Goal: Communication & Community: Answer question/provide support

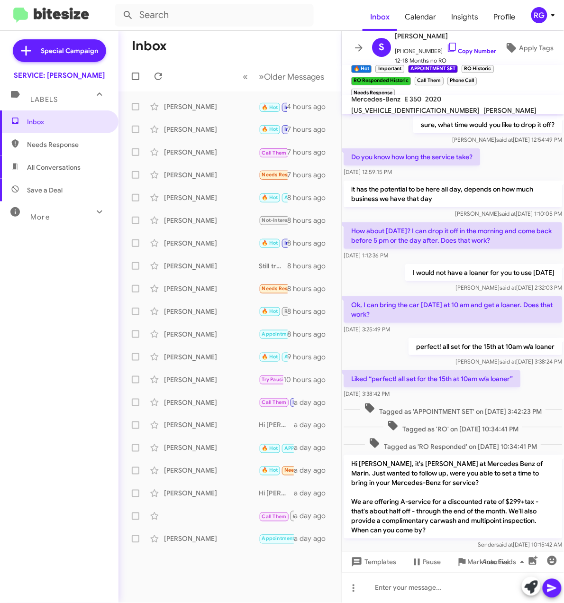
scroll to position [160, 0]
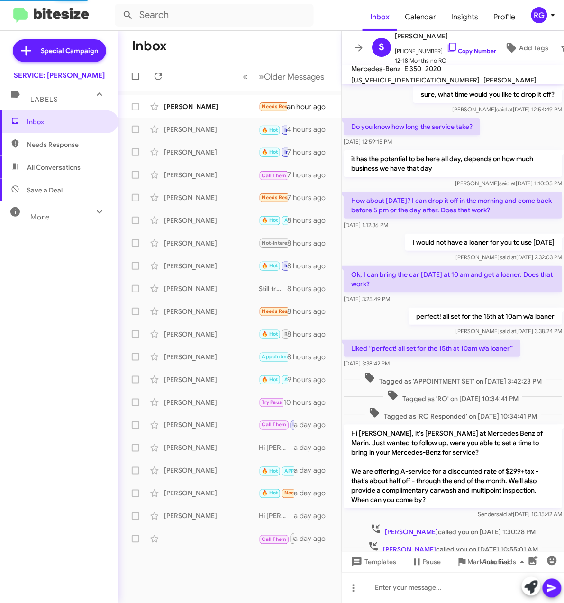
scroll to position [160, 0]
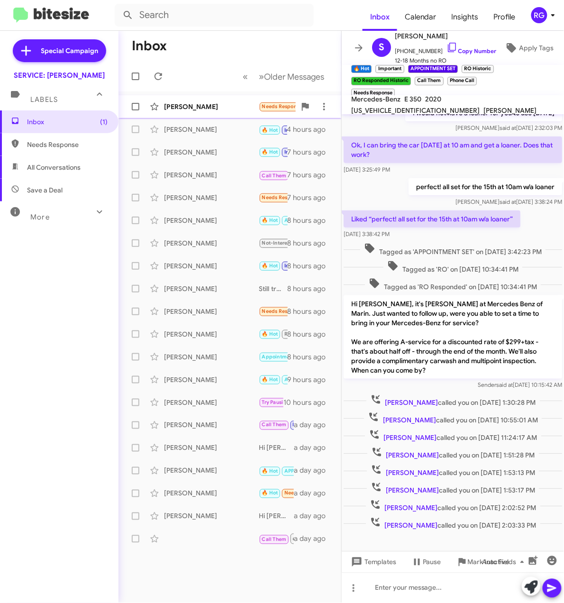
click at [197, 112] on div "Katherine Rabbe Needs Response Hi there- thanks, and could I bring in the car s…" at bounding box center [230, 106] width 208 height 19
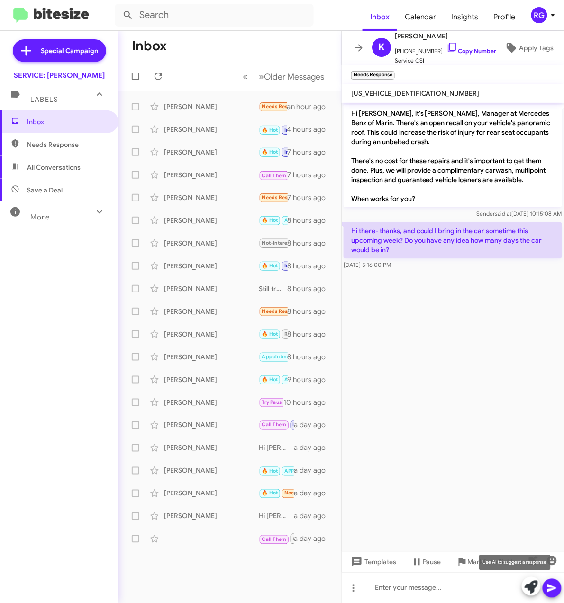
click at [528, 587] on icon at bounding box center [531, 587] width 13 height 13
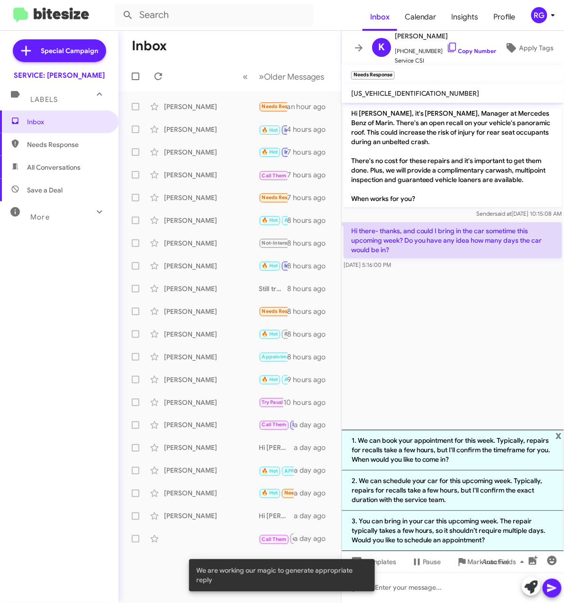
click at [399, 97] on span "[US_VEHICLE_IDENTIFICATION_NUMBER]" at bounding box center [415, 93] width 129 height 9
copy span "[US_VEHICLE_IDENTIFICATION_NUMBER]"
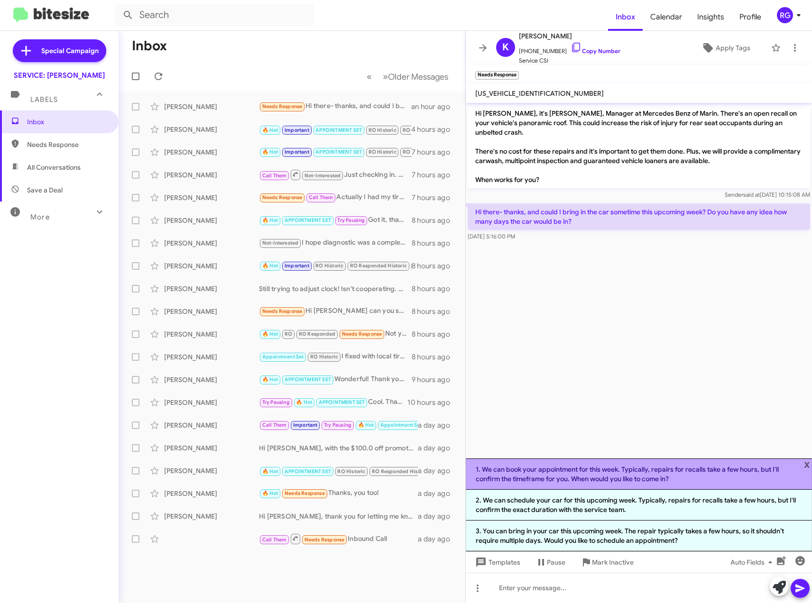
click at [564, 479] on li "1. We can book your appointment for this week. Typically, repairs for recalls t…" at bounding box center [639, 474] width 346 height 31
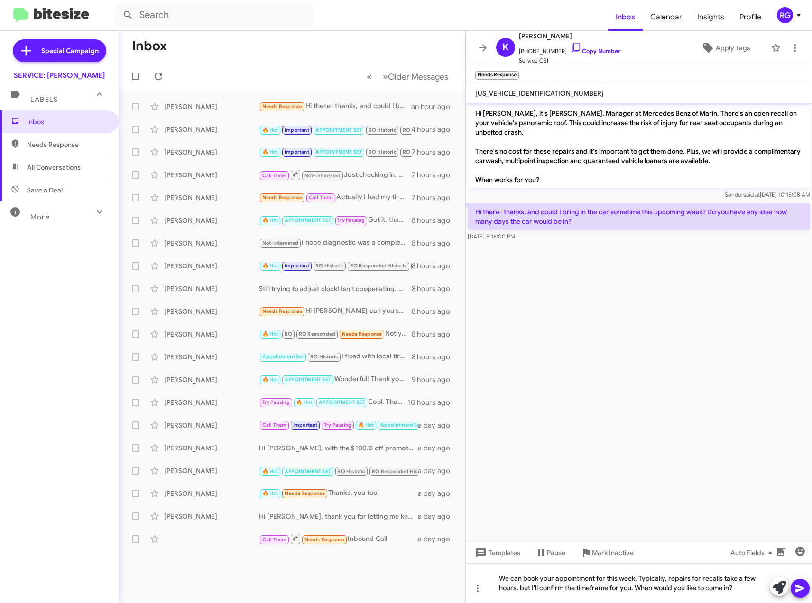
click at [564, 589] on icon at bounding box center [799, 588] width 11 height 11
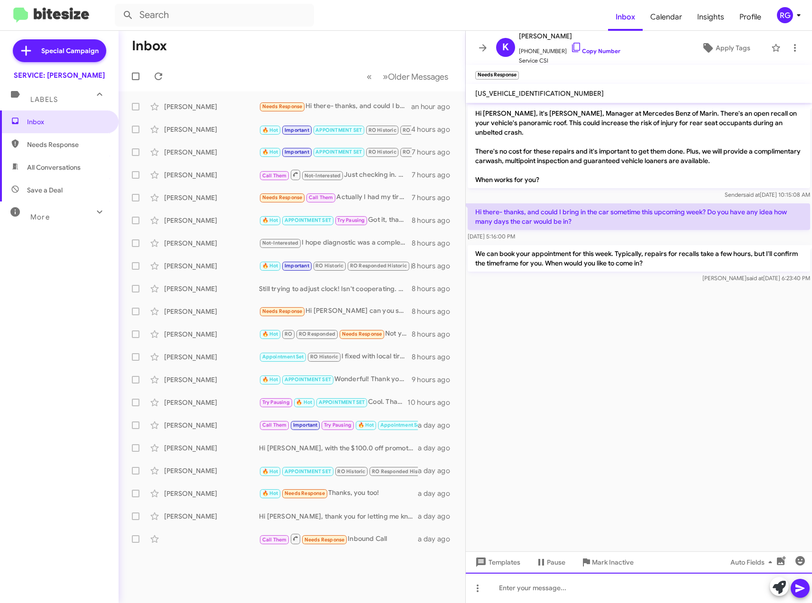
click at [564, 602] on div at bounding box center [639, 588] width 346 height 30
click at [564, 588] on icon at bounding box center [799, 589] width 9 height 8
